Goal: Task Accomplishment & Management: Complete application form

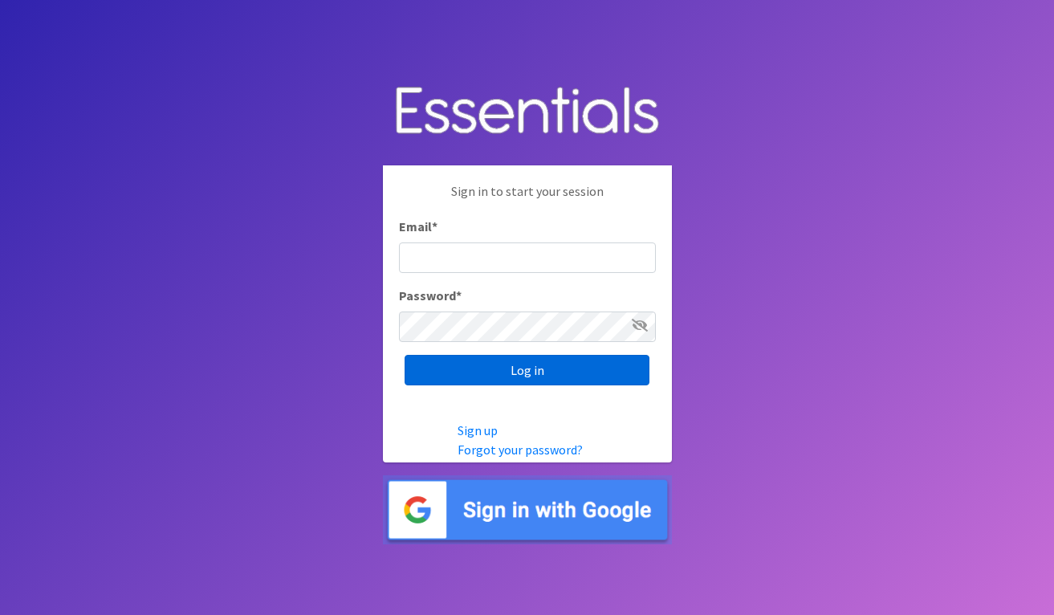
type input "[EMAIL_ADDRESS][DOMAIN_NAME]"
click at [522, 365] on input "Log in" at bounding box center [526, 370] width 245 height 30
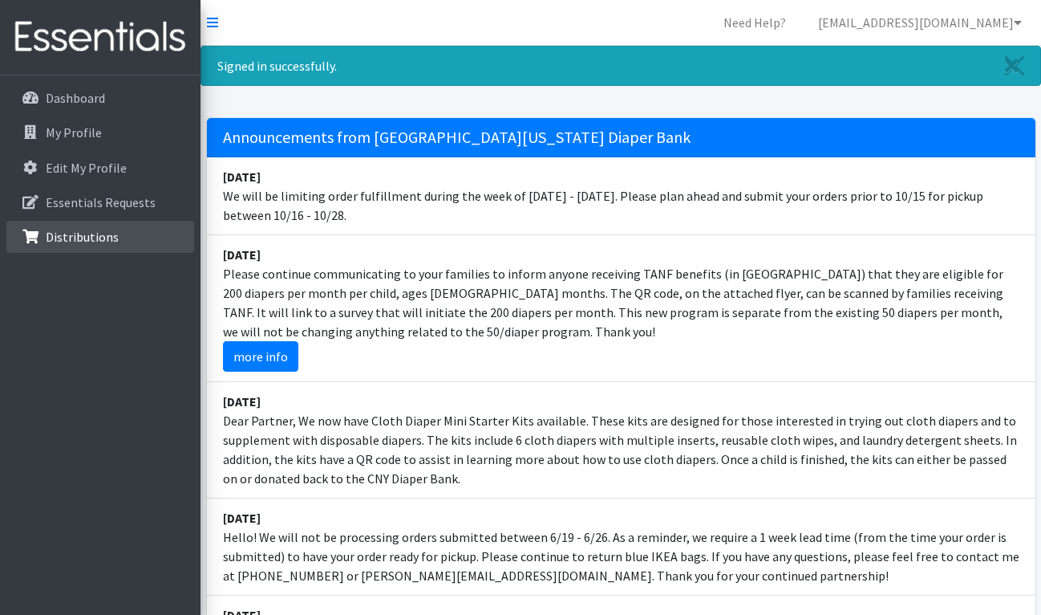
click at [127, 237] on link "Distributions" at bounding box center [100, 237] width 188 height 32
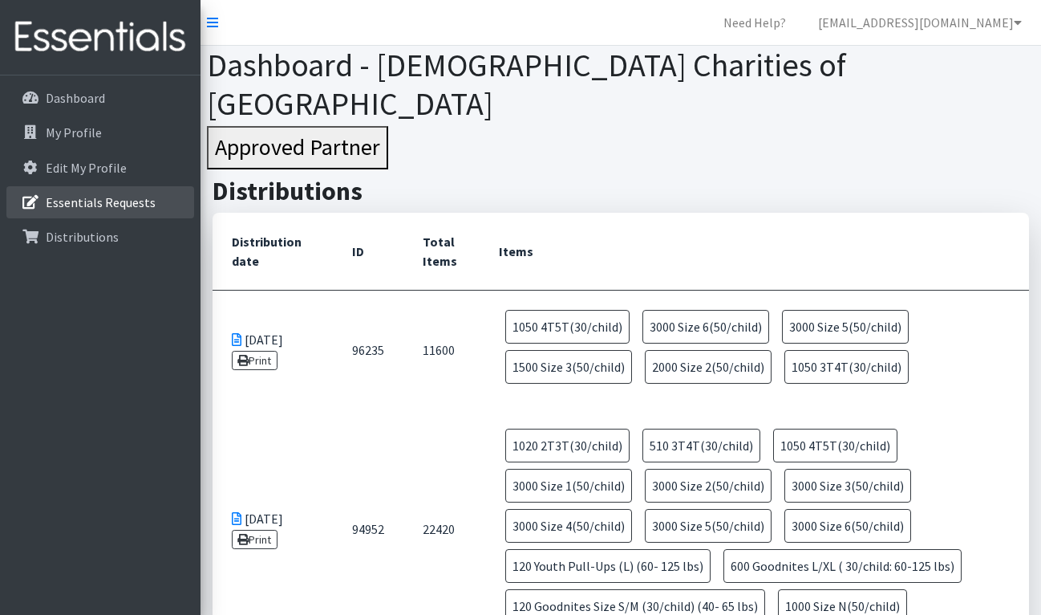
click at [132, 198] on p "Essentials Requests" at bounding box center [101, 202] width 110 height 16
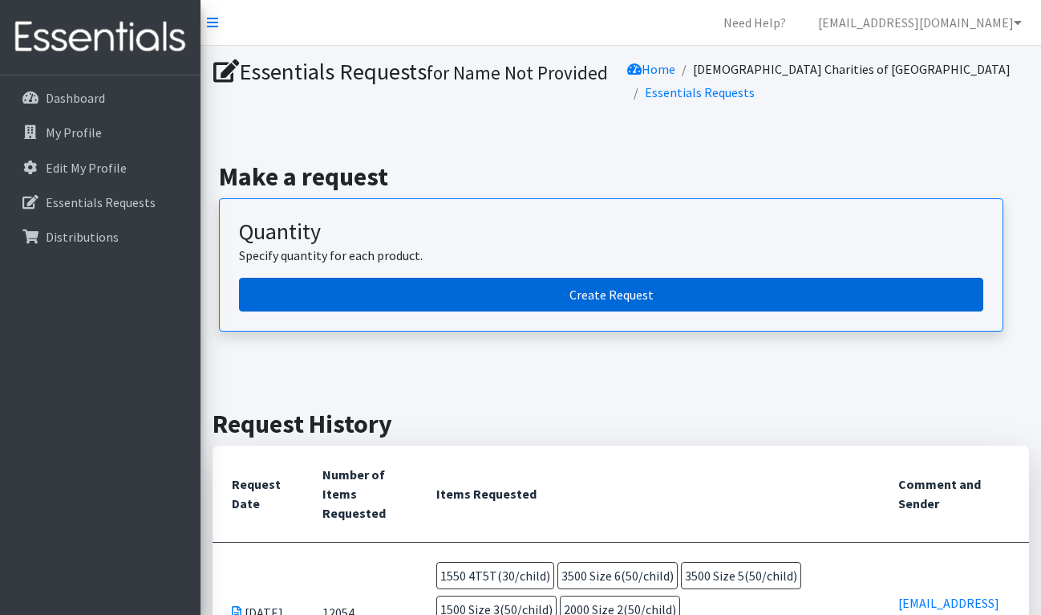
click at [610, 299] on link "Create Request" at bounding box center [611, 295] width 745 height 34
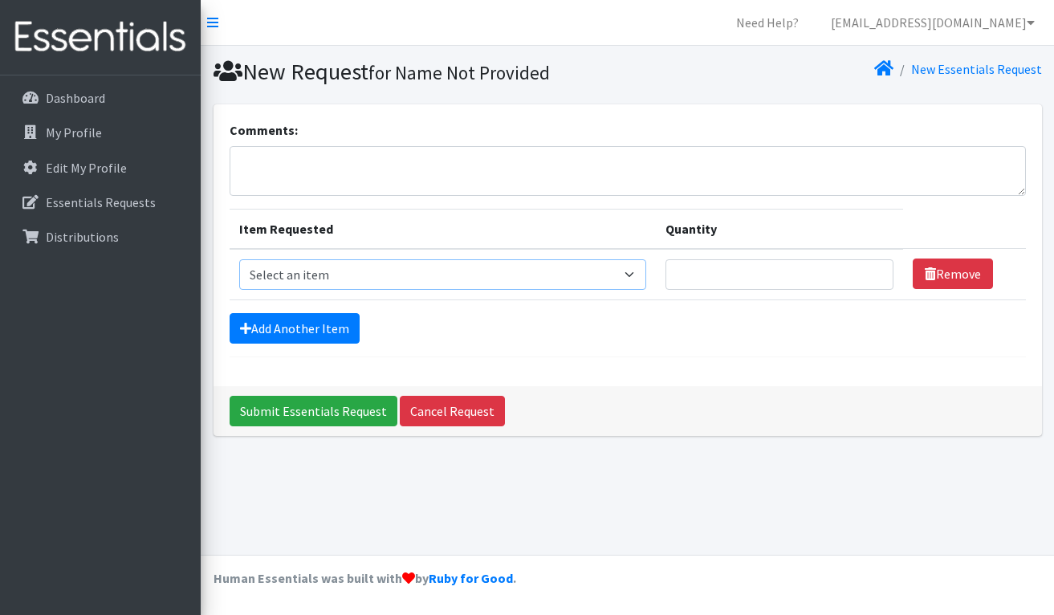
click at [633, 270] on select "Select an item 2T3T(30/child) 3T4T(30/child) 4T5T(30/child) Cloth Diaper Kit (s…" at bounding box center [443, 274] width 408 height 30
select select "950"
click at [239, 259] on select "Select an item 2T3T(30/child) 3T4T(30/child) 4T5T(30/child) Cloth Diaper Kit (s…" at bounding box center [443, 274] width 408 height 30
click at [729, 272] on input "Quantity" at bounding box center [779, 274] width 228 height 30
type input "2000"
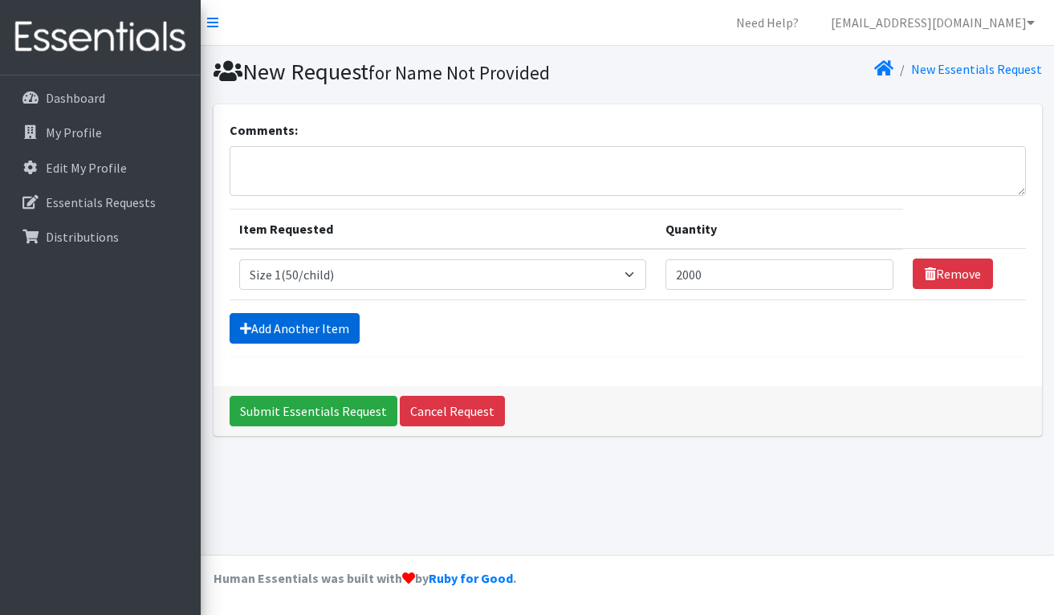
click at [316, 320] on link "Add Another Item" at bounding box center [294, 328] width 130 height 30
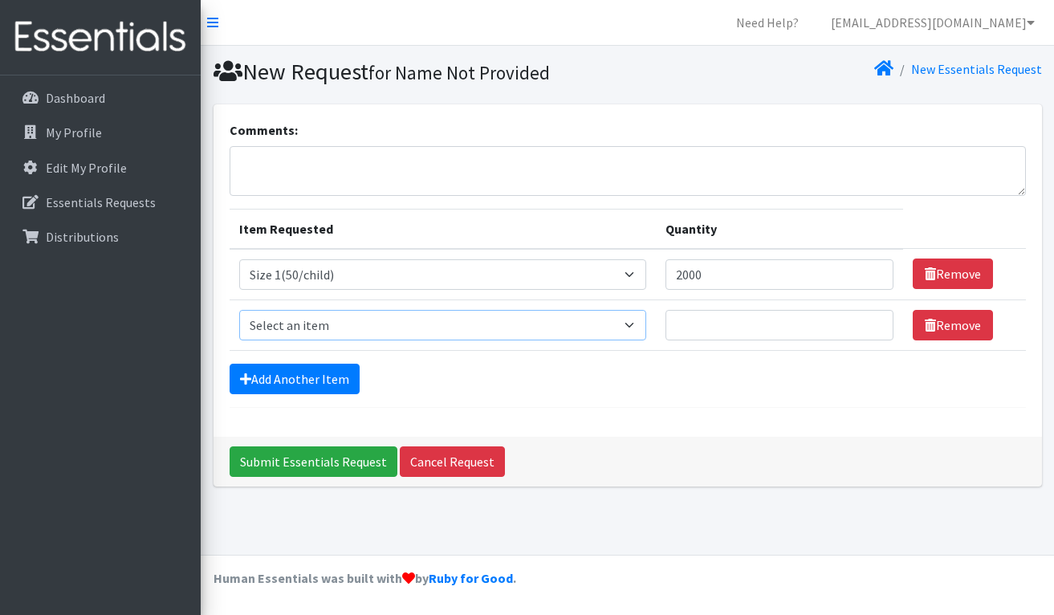
click at [633, 322] on select "Select an item 2T3T(30/child) 3T4T(30/child) 4T5T(30/child) Cloth Diaper Kit (s…" at bounding box center [443, 325] width 408 height 30
select select "954"
click at [239, 310] on select "Select an item 2T3T(30/child) 3T4T(30/child) 4T5T(30/child) Cloth Diaper Kit (s…" at bounding box center [443, 325] width 408 height 30
click at [711, 323] on input "Quantity" at bounding box center [779, 325] width 228 height 30
type input "2000"
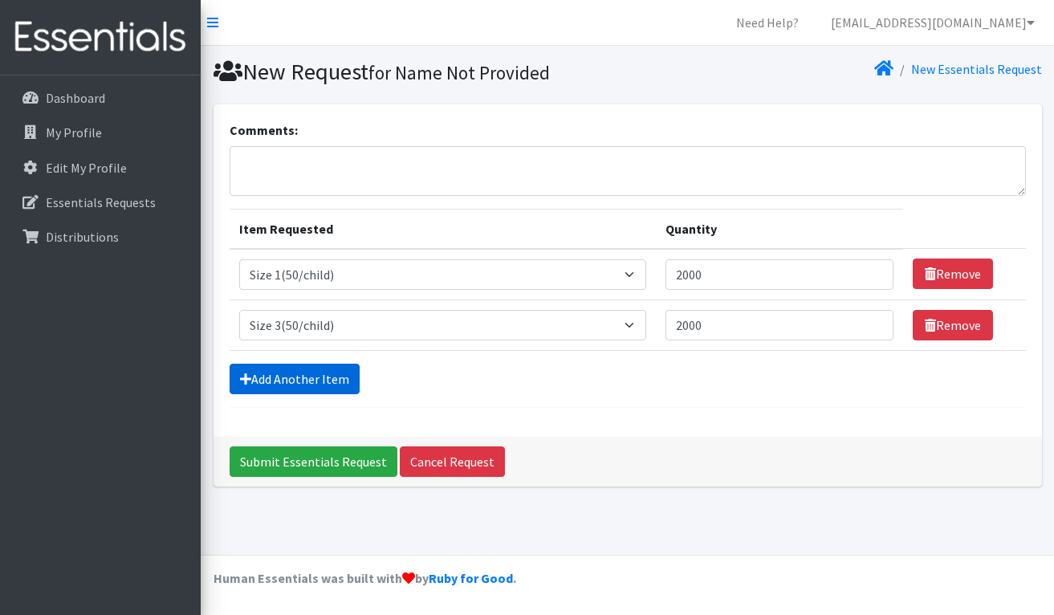
click at [311, 375] on link "Add Another Item" at bounding box center [294, 378] width 130 height 30
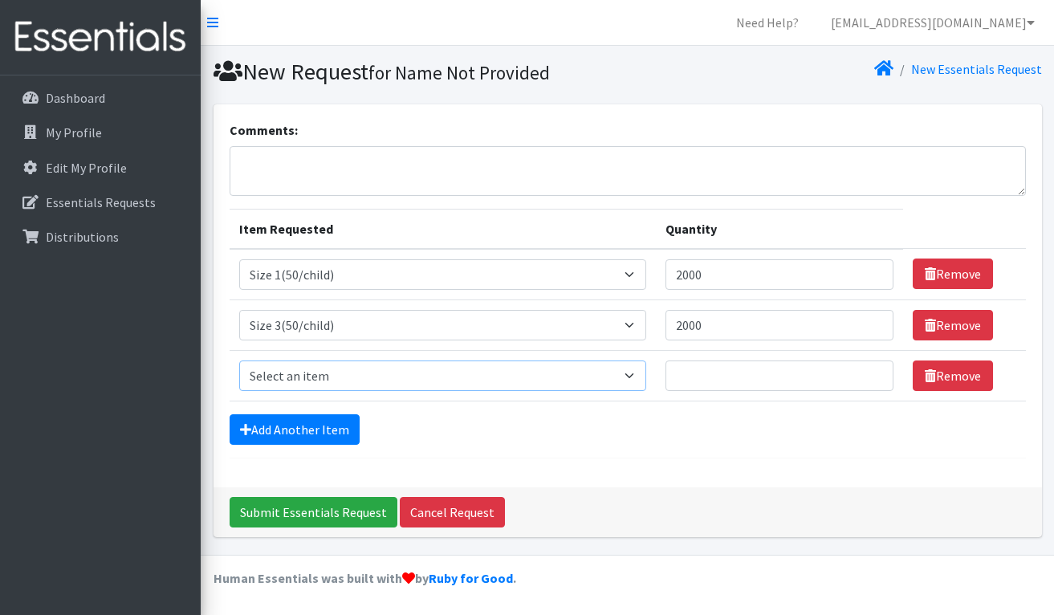
click at [630, 376] on select "Select an item 2T3T(30/child) 3T4T(30/child) 4T5T(30/child) Cloth Diaper Kit (s…" at bounding box center [443, 375] width 408 height 30
select select "963"
click at [239, 360] on select "Select an item 2T3T(30/child) 3T4T(30/child) 4T5T(30/child) Cloth Diaper Kit (s…" at bounding box center [443, 375] width 408 height 30
click at [676, 370] on input "Quantity" at bounding box center [779, 375] width 228 height 30
type input "3000"
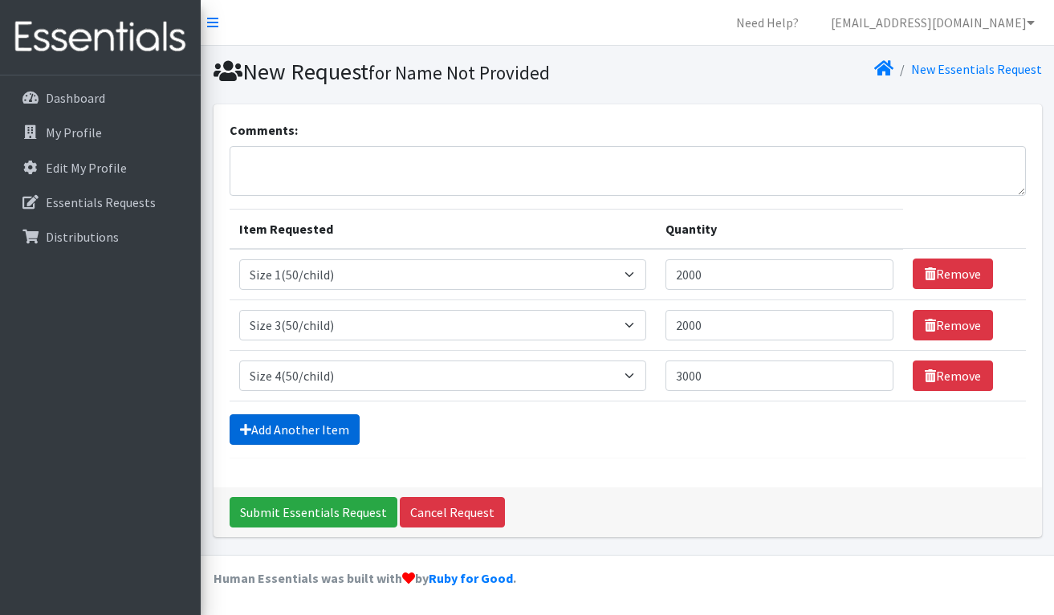
click at [294, 424] on link "Add Another Item" at bounding box center [294, 429] width 130 height 30
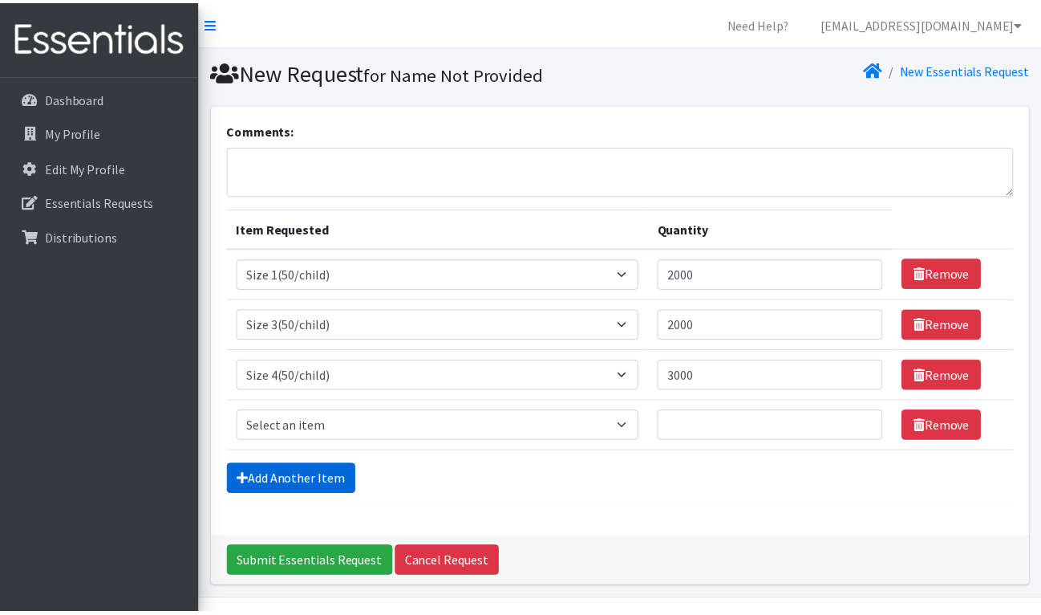
scroll to position [45, 0]
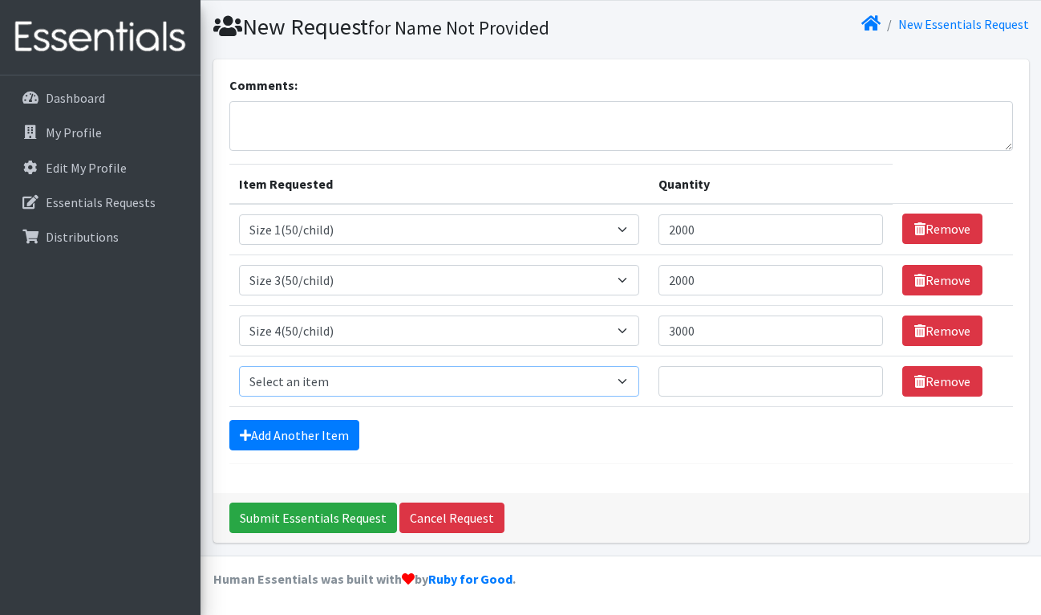
click at [627, 381] on select "Select an item 2T3T(30/child) 3T4T(30/child) 4T5T(30/child) Cloth Diaper Kit (s…" at bounding box center [439, 381] width 401 height 30
select select "964"
click at [239, 366] on select "Select an item 2T3T(30/child) 3T4T(30/child) 4T5T(30/child) Cloth Diaper Kit (s…" at bounding box center [439, 381] width 401 height 30
click at [682, 376] on input "Quantity" at bounding box center [771, 381] width 224 height 30
type input "1800"
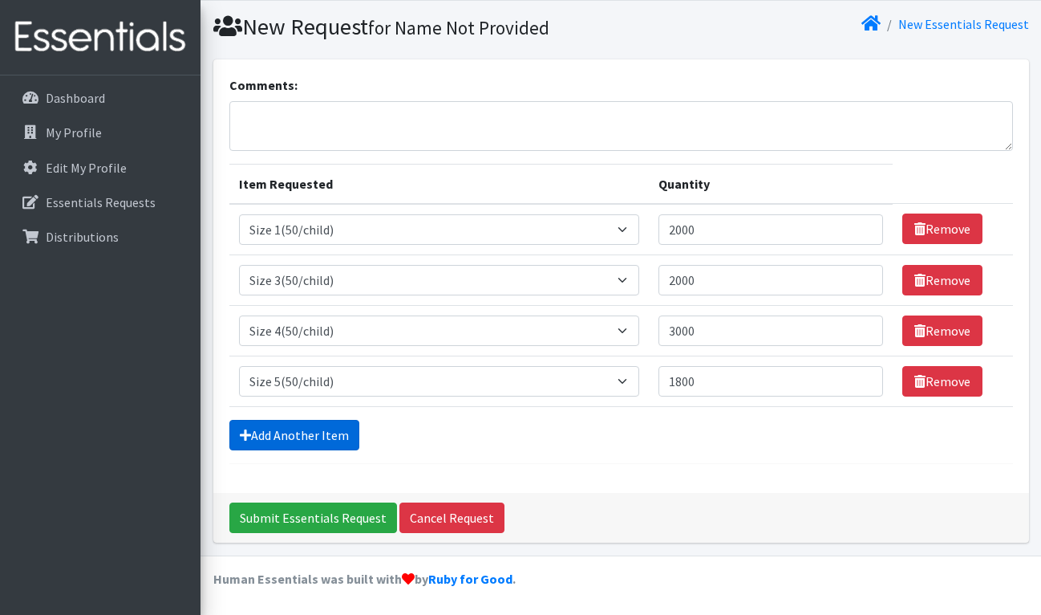
click at [299, 428] on link "Add Another Item" at bounding box center [294, 435] width 130 height 30
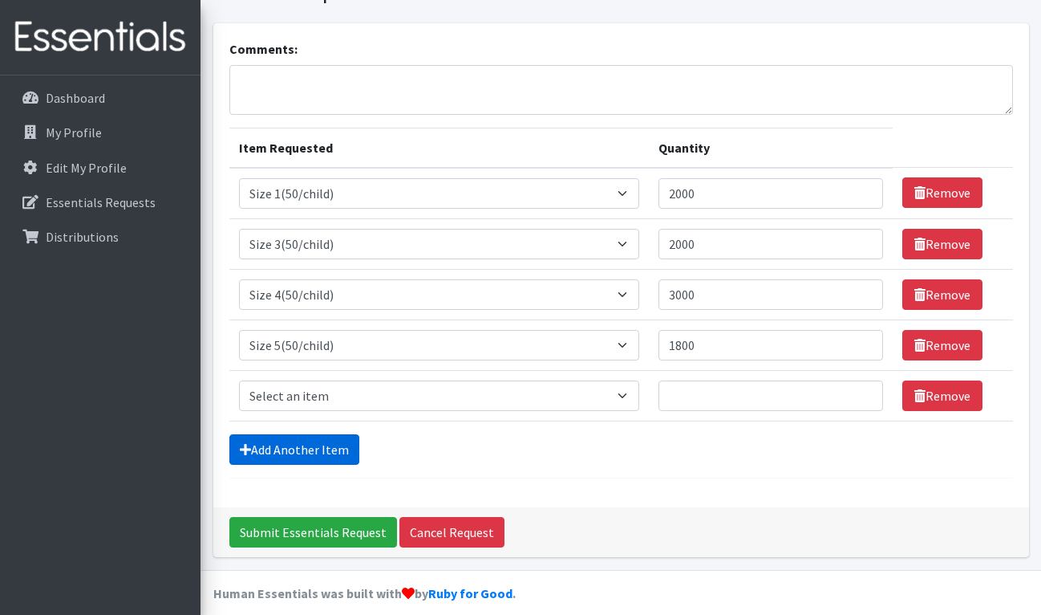
scroll to position [95, 0]
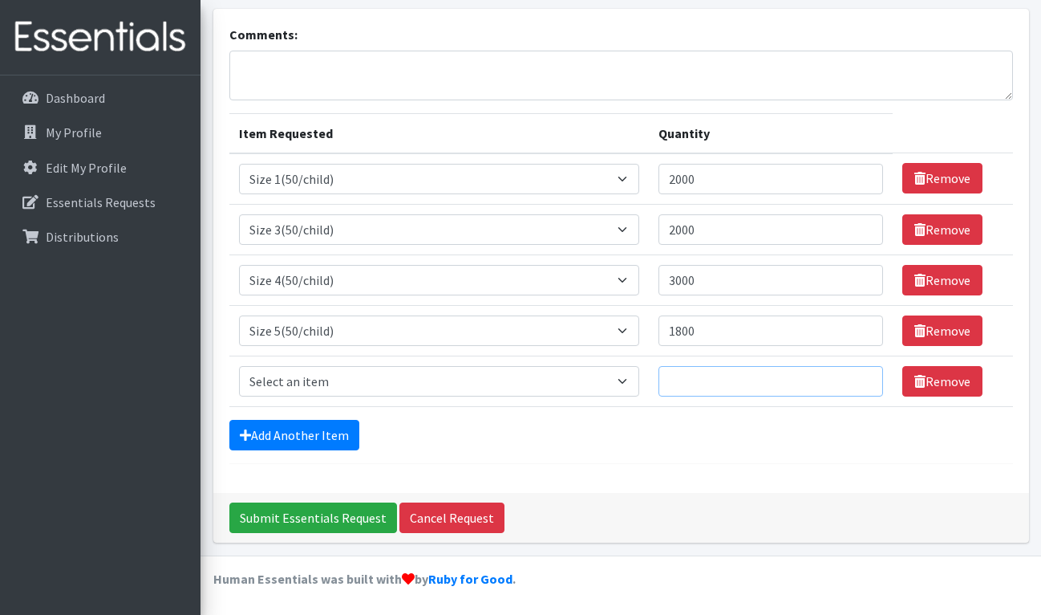
click at [672, 385] on input "Quantity" at bounding box center [771, 381] width 224 height 30
type input "1800"
click at [629, 380] on select "Select an item 2T3T(30/child) 3T4T(30/child) 4T5T(30/child) Cloth Diaper Kit (s…" at bounding box center [439, 381] width 401 height 30
select select "966"
click at [239, 366] on select "Select an item 2T3T(30/child) 3T4T(30/child) 4T5T(30/child) Cloth Diaper Kit (s…" at bounding box center [439, 381] width 401 height 30
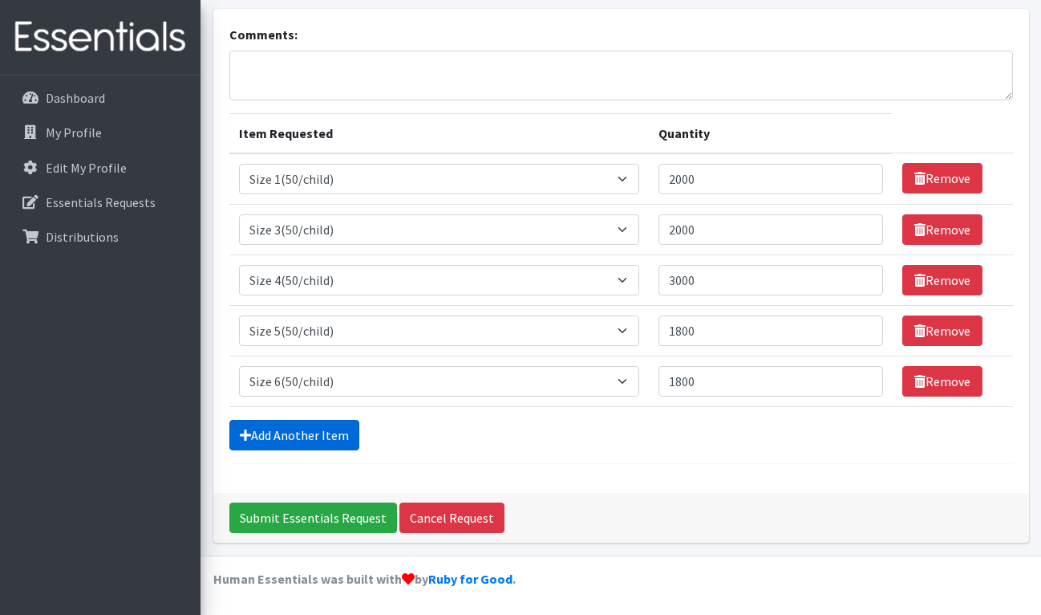
click at [310, 428] on link "Add Another Item" at bounding box center [294, 435] width 130 height 30
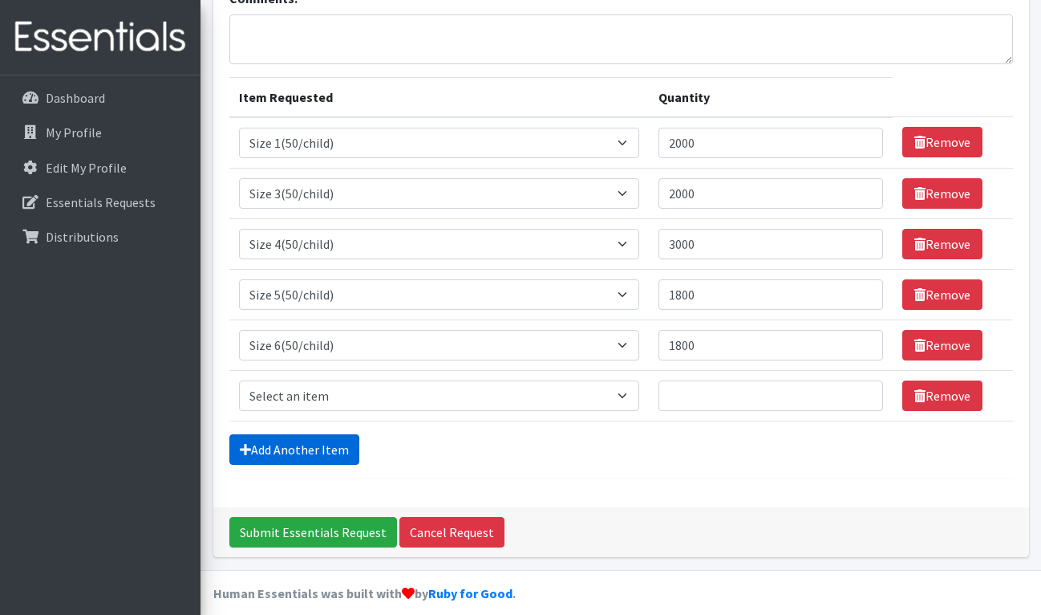
scroll to position [146, 0]
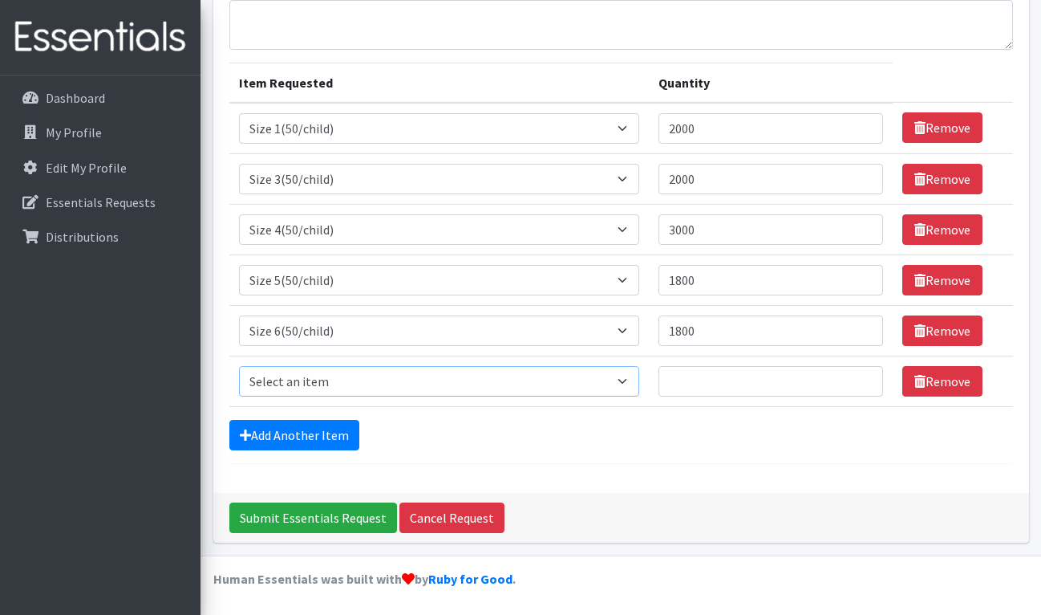
click at [625, 376] on select "Select an item 2T3T(30/child) 3T4T(30/child) 4T5T(30/child) Cloth Diaper Kit (s…" at bounding box center [439, 381] width 401 height 30
select select "941"
click at [239, 366] on select "Select an item 2T3T(30/child) 3T4T(30/child) 4T5T(30/child) Cloth Diaper Kit (s…" at bounding box center [439, 381] width 401 height 30
click at [683, 383] on input "Quantity" at bounding box center [771, 381] width 224 height 30
type input "1800"
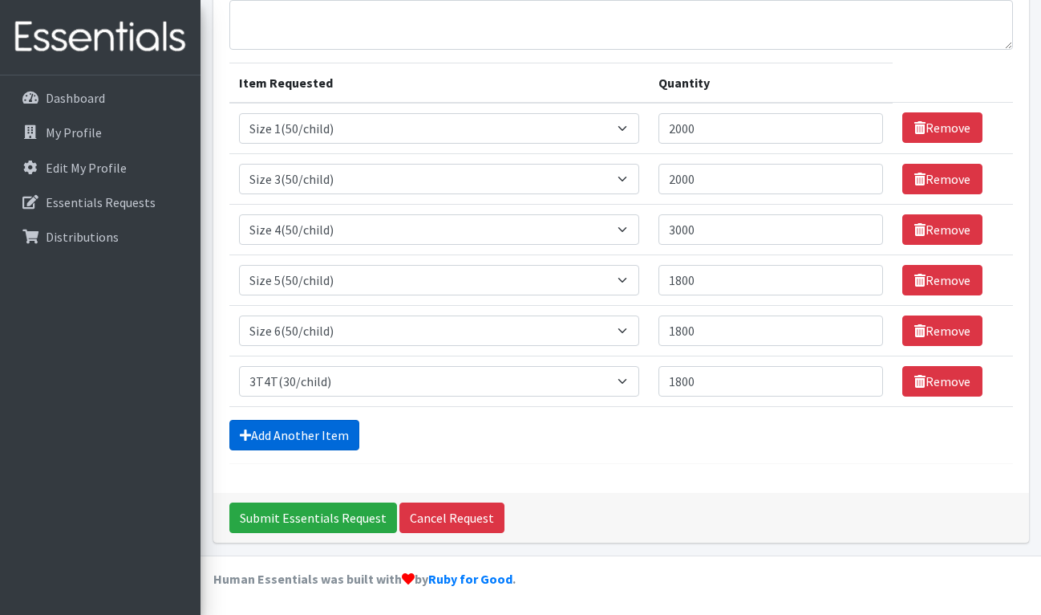
click at [273, 427] on link "Add Another Item" at bounding box center [294, 435] width 130 height 30
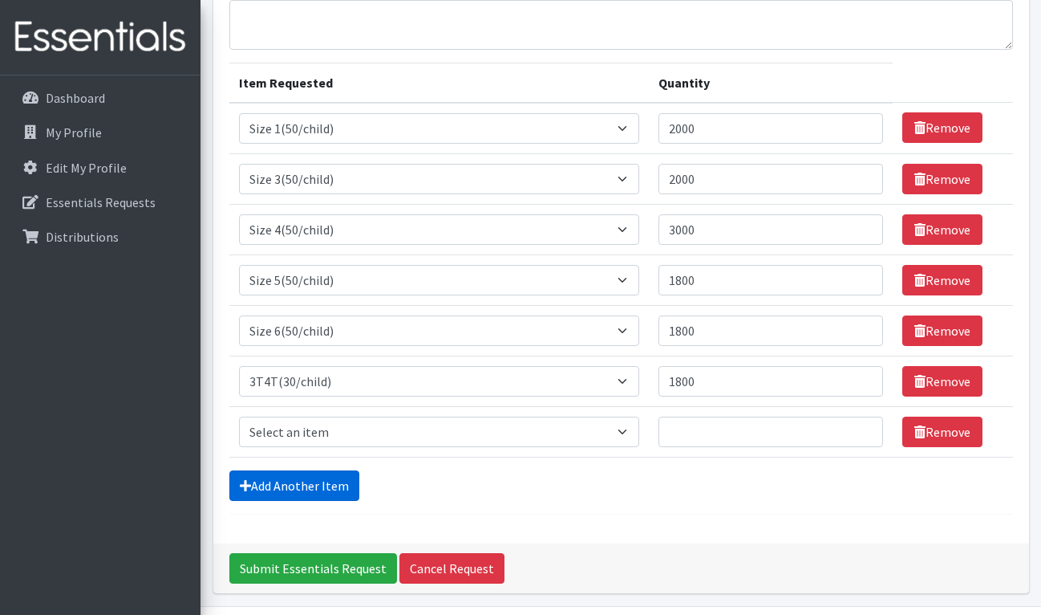
scroll to position [197, 0]
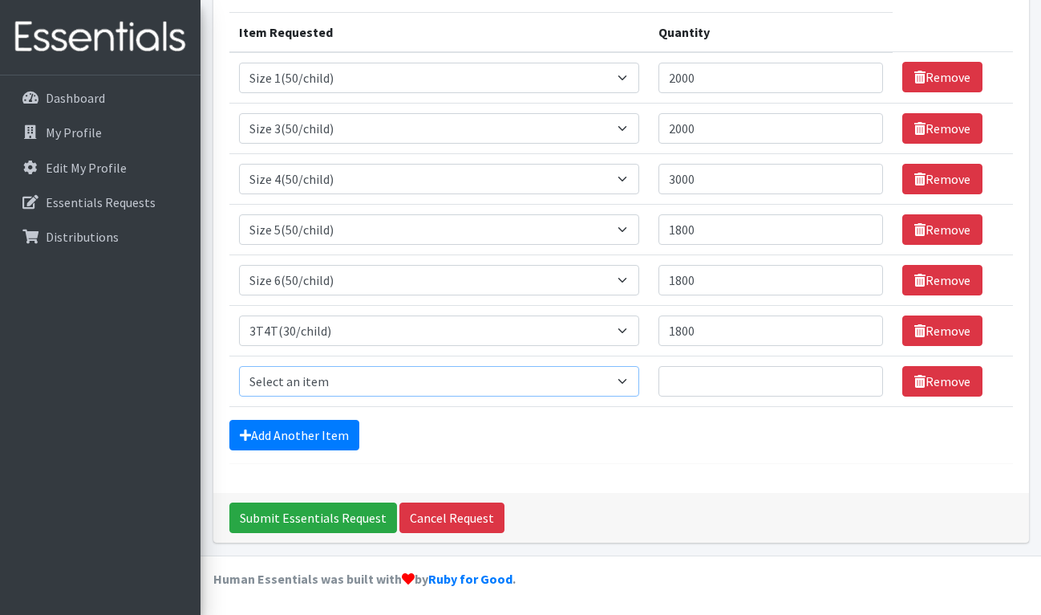
click at [624, 380] on select "Select an item 2T3T(30/child) 3T4T(30/child) 4T5T(30/child) Cloth Diaper Kit (s…" at bounding box center [439, 381] width 401 height 30
select select "953"
click at [239, 366] on select "Select an item 2T3T(30/child) 3T4T(30/child) 4T5T(30/child) Cloth Diaper Kit (s…" at bounding box center [439, 381] width 401 height 30
click at [688, 380] on input "Quantity" at bounding box center [771, 381] width 224 height 30
type input "1800"
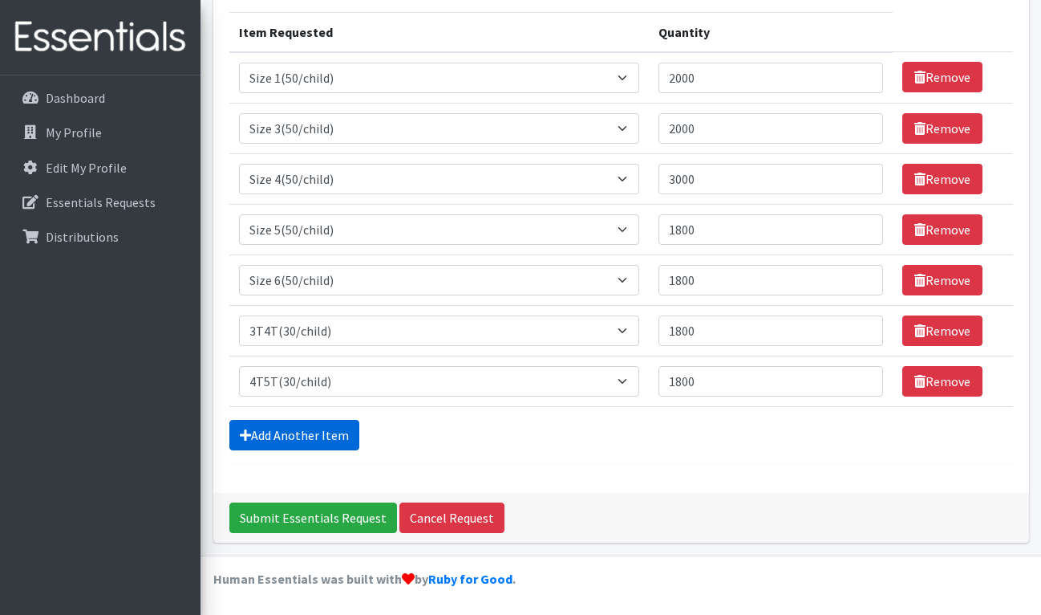
click at [335, 425] on link "Add Another Item" at bounding box center [294, 435] width 130 height 30
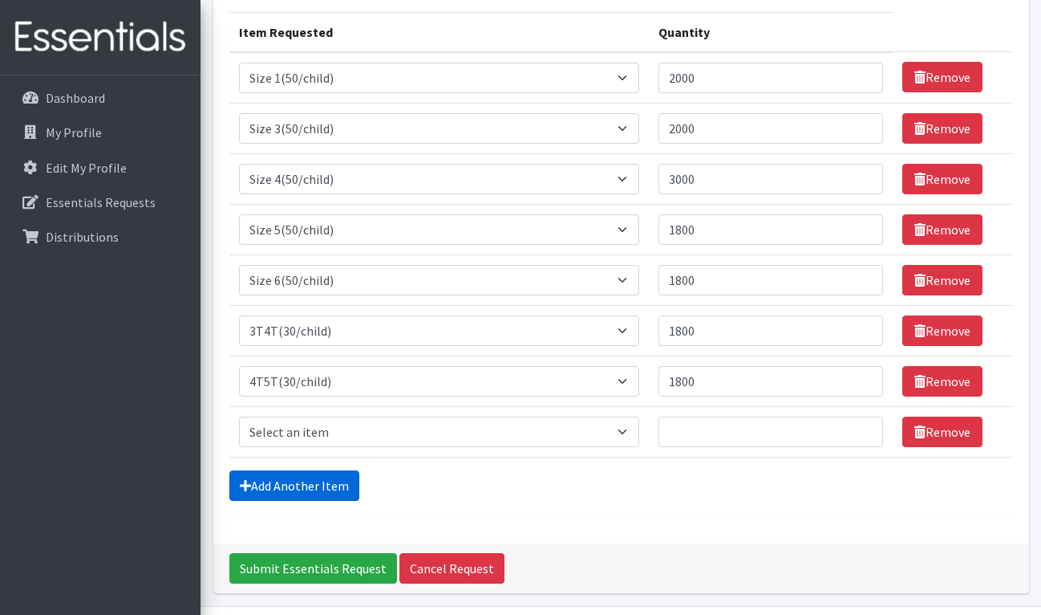
scroll to position [247, 0]
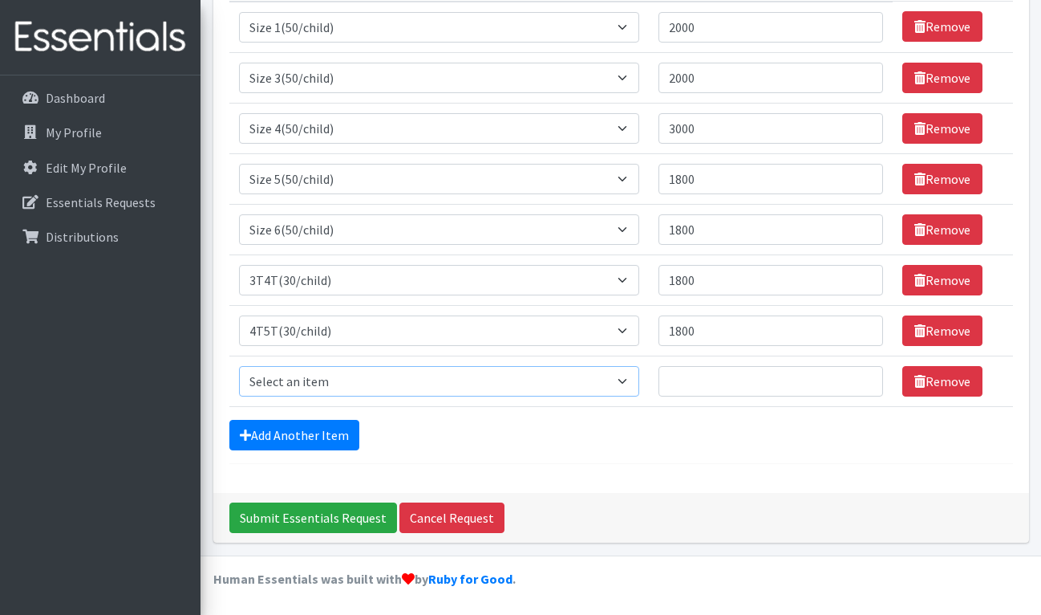
click at [625, 376] on select "Select an item 2T3T(30/child) 3T4T(30/child) 4T5T(30/child) Cloth Diaper Kit (s…" at bounding box center [439, 381] width 401 height 30
select select "961"
click at [239, 366] on select "Select an item 2T3T(30/child) 3T4T(30/child) 4T5T(30/child) Cloth Diaper Kit (s…" at bounding box center [439, 381] width 401 height 30
click at [688, 386] on input "Quantity" at bounding box center [771, 381] width 224 height 30
type input "2000"
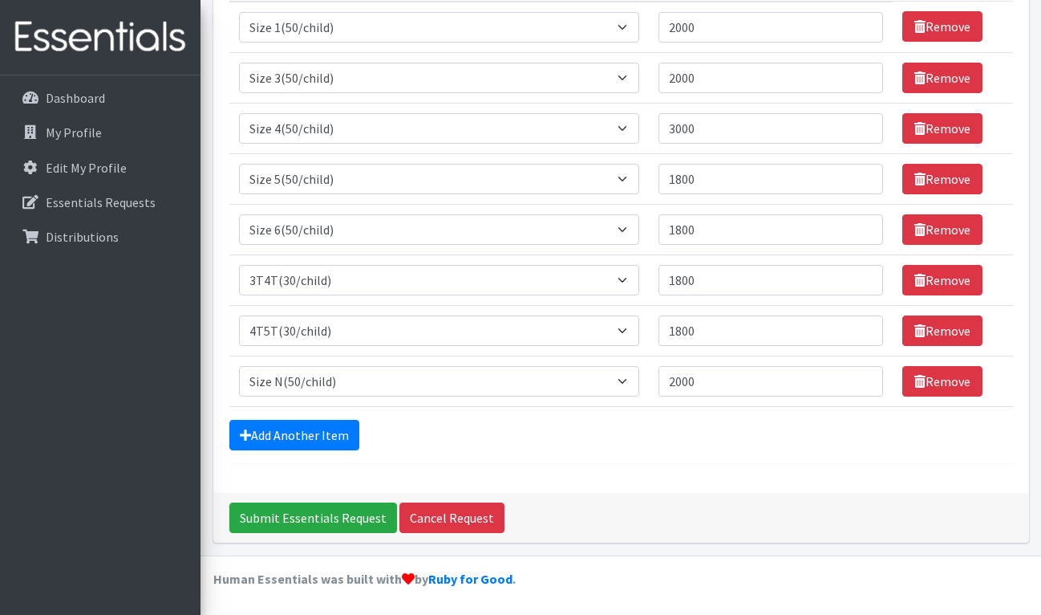
click at [653, 458] on form "Comments: Item Requested Quantity Item Requested Select an item 2T3T(30/child) …" at bounding box center [621, 168] width 784 height 591
click at [315, 425] on link "Add Another Item" at bounding box center [294, 435] width 130 height 30
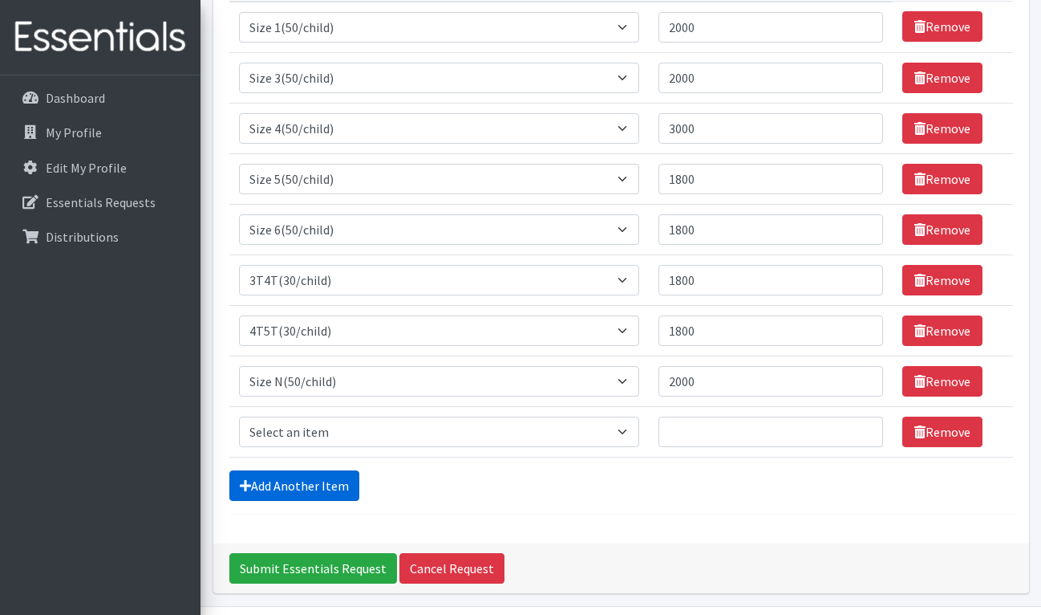
scroll to position [298, 0]
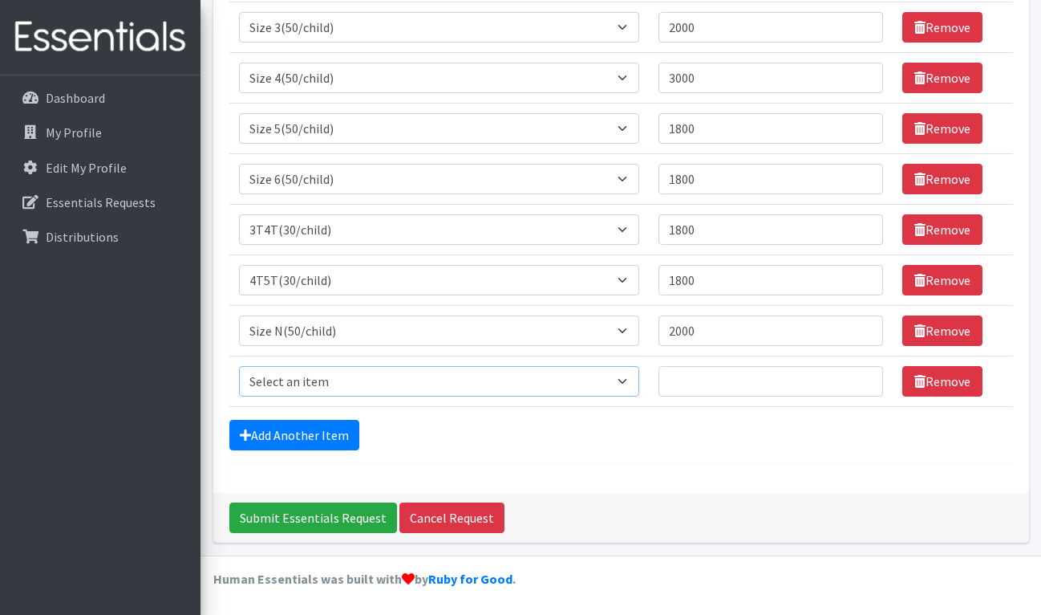
click at [624, 377] on select "Select an item 2T3T(30/child) 3T4T(30/child) 4T5T(30/child) Cloth Diaper Kit (s…" at bounding box center [439, 381] width 401 height 30
click at [610, 473] on div "Comments: Item Requested Quantity Item Requested Select an item 2T3T(30/child) …" at bounding box center [621, 150] width 816 height 686
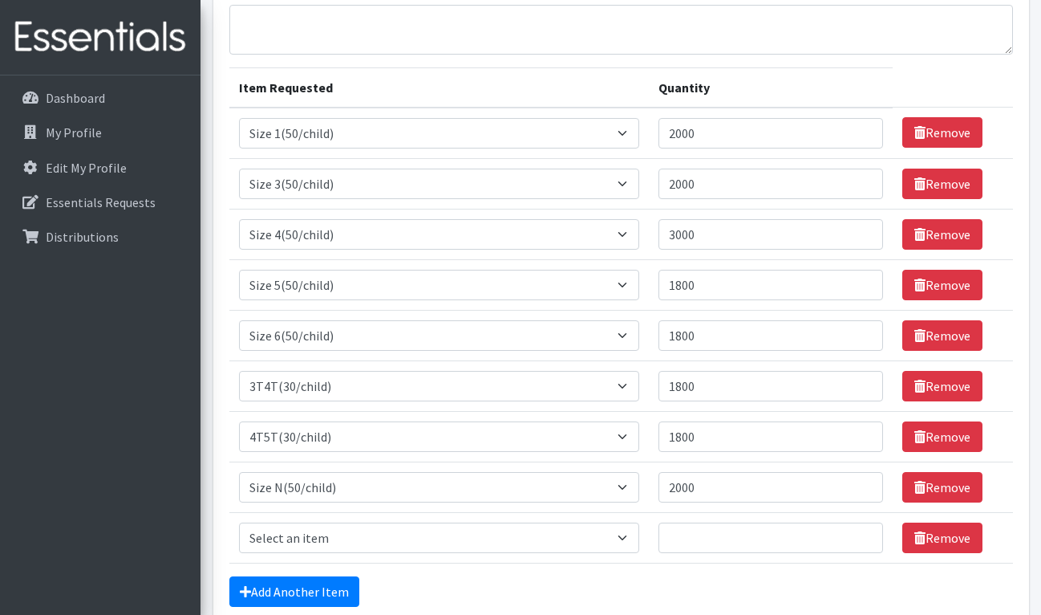
scroll to position [160, 0]
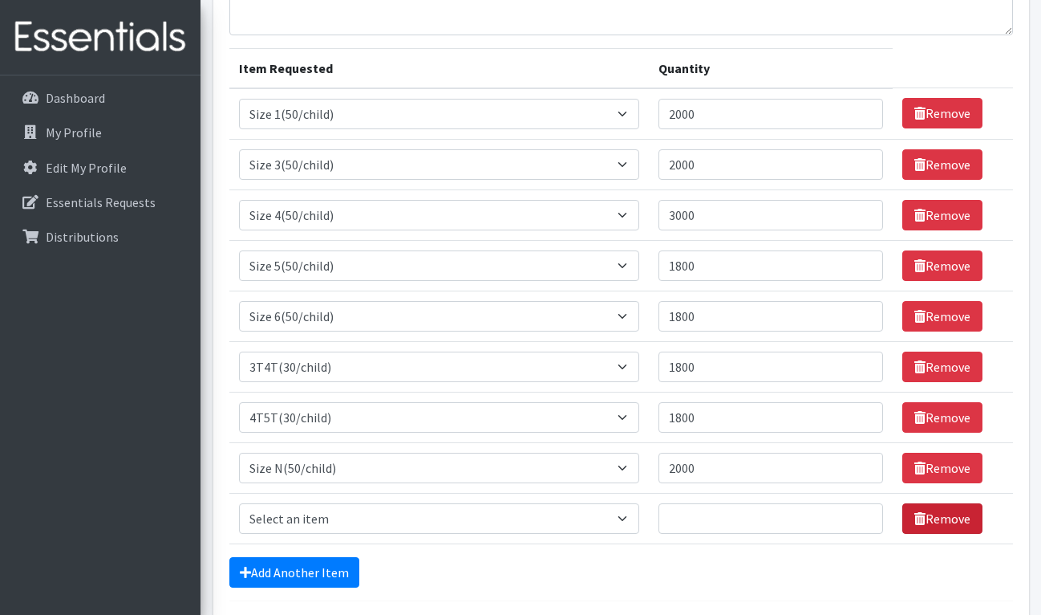
click at [939, 516] on link "Remove" at bounding box center [943, 518] width 80 height 30
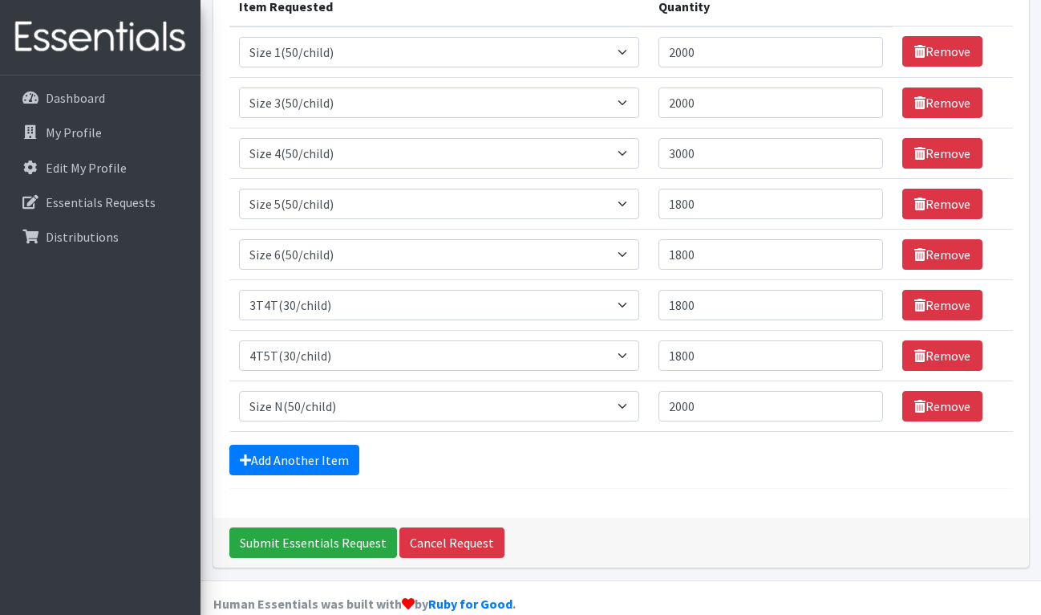
scroll to position [247, 0]
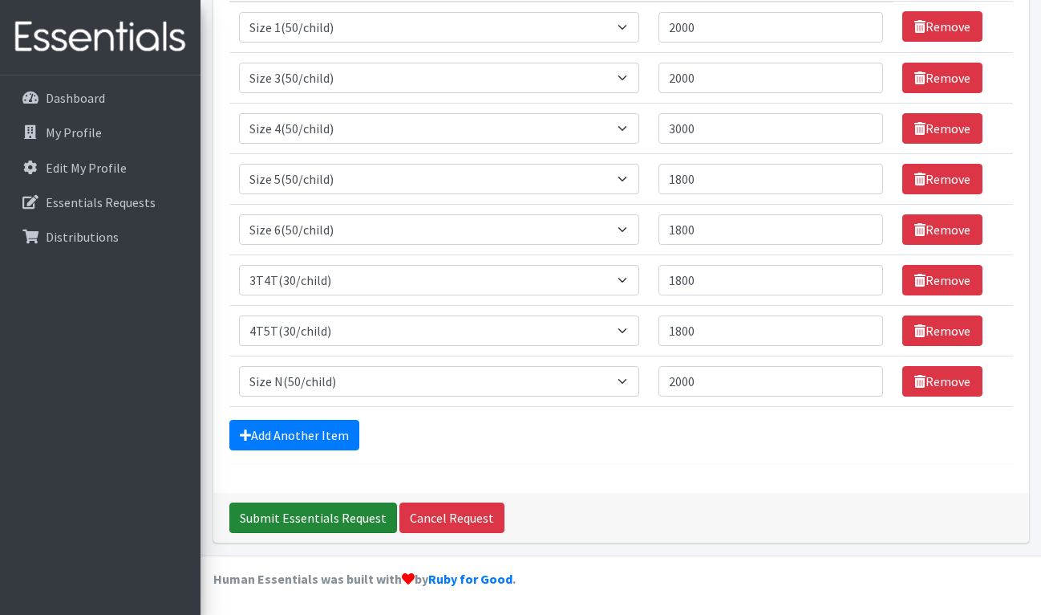
click at [335, 514] on input "Submit Essentials Request" at bounding box center [313, 517] width 168 height 30
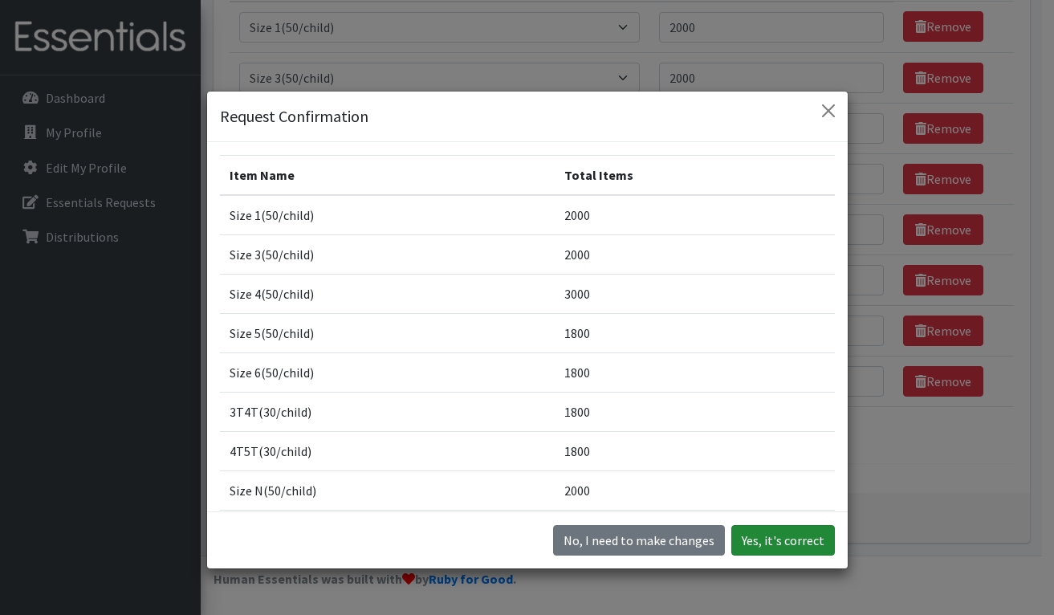
click at [789, 539] on button "Yes, it's correct" at bounding box center [783, 540] width 104 height 30
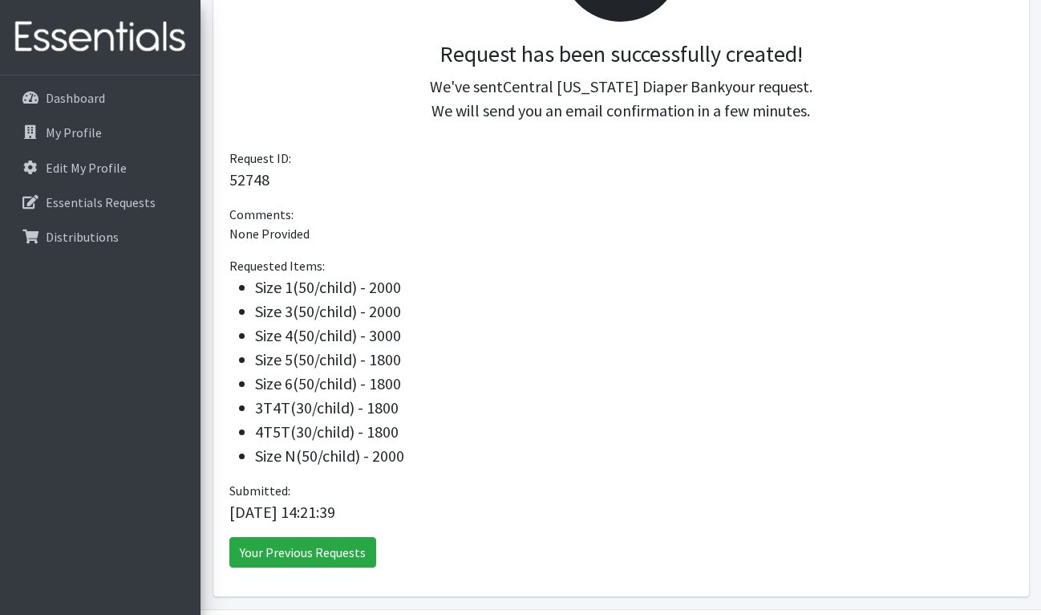
scroll to position [423, 0]
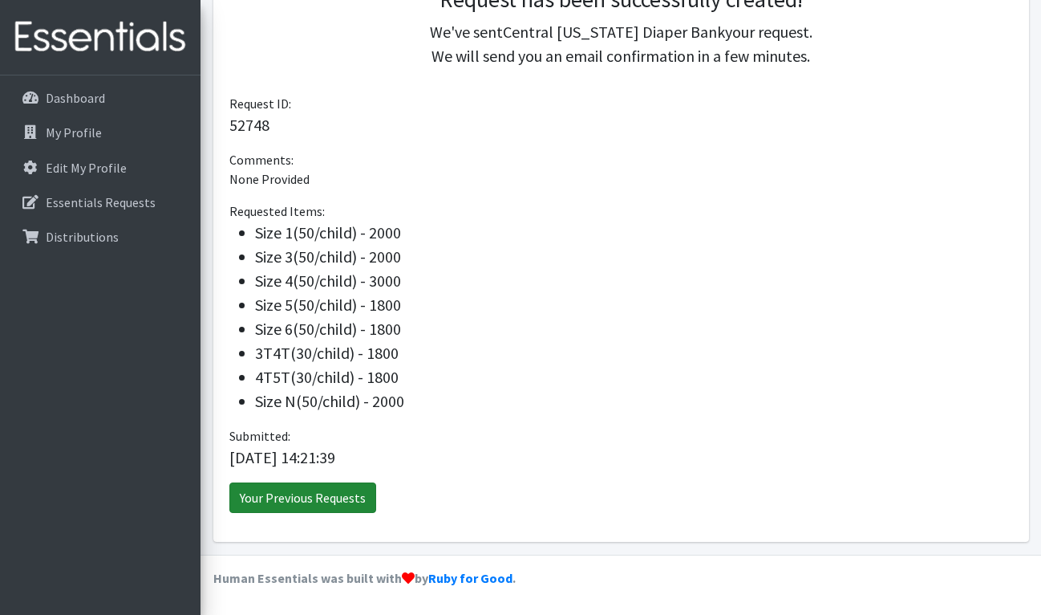
click at [291, 488] on link "Your Previous Requests" at bounding box center [302, 497] width 147 height 30
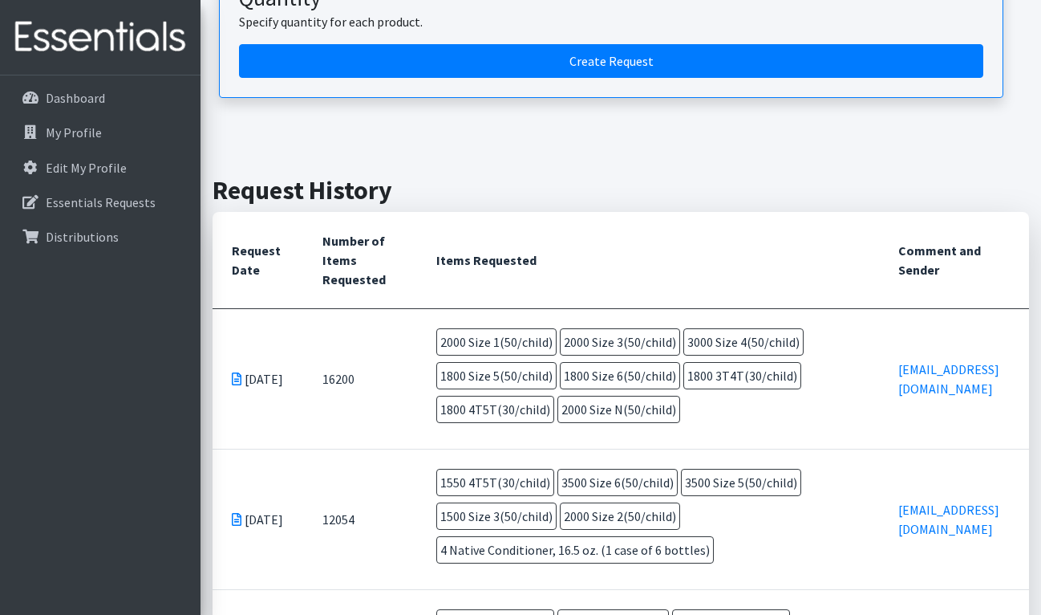
scroll to position [241, 0]
